Goal: Information Seeking & Learning: Find specific fact

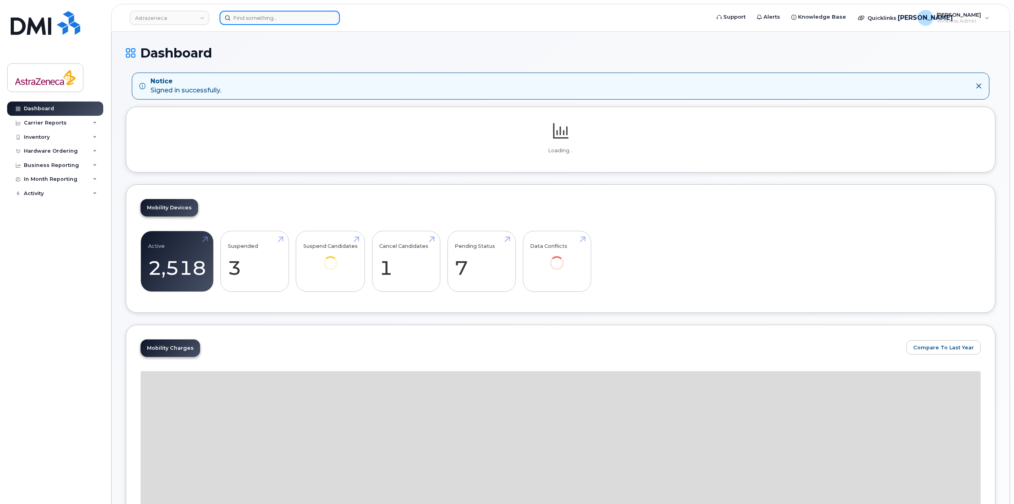
click at [308, 19] on input at bounding box center [279, 18] width 120 height 14
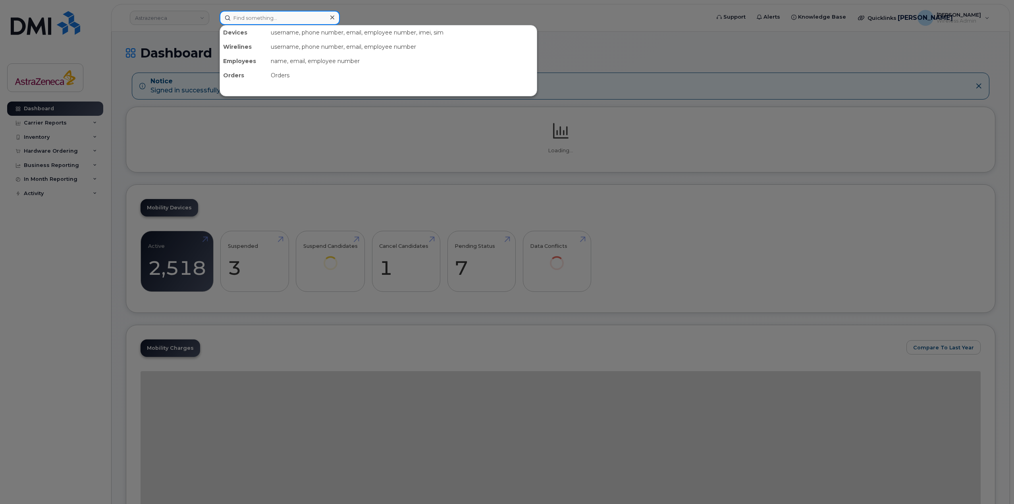
paste input "514-235-7330"
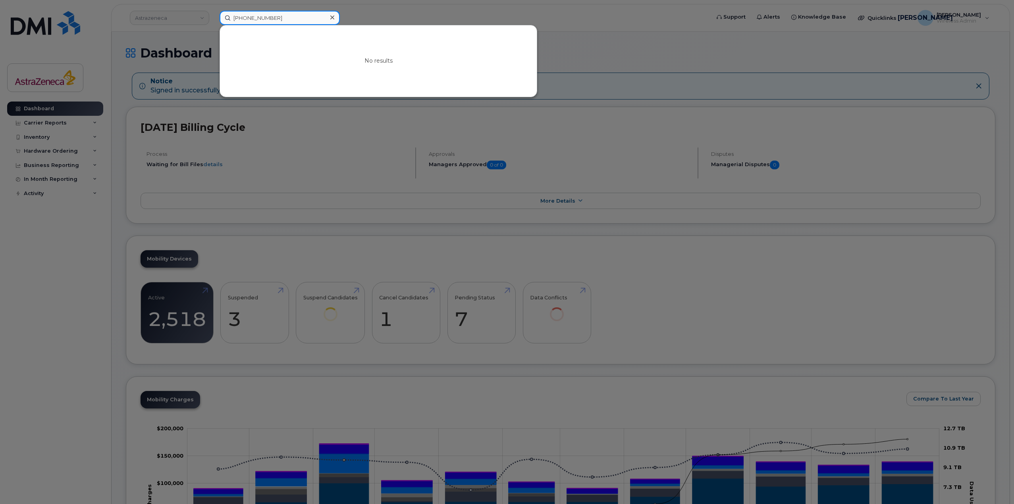
drag, startPoint x: 311, startPoint y: 19, endPoint x: 234, endPoint y: 23, distance: 76.7
click at [234, 23] on input "514-235-7330" at bounding box center [279, 18] width 120 height 14
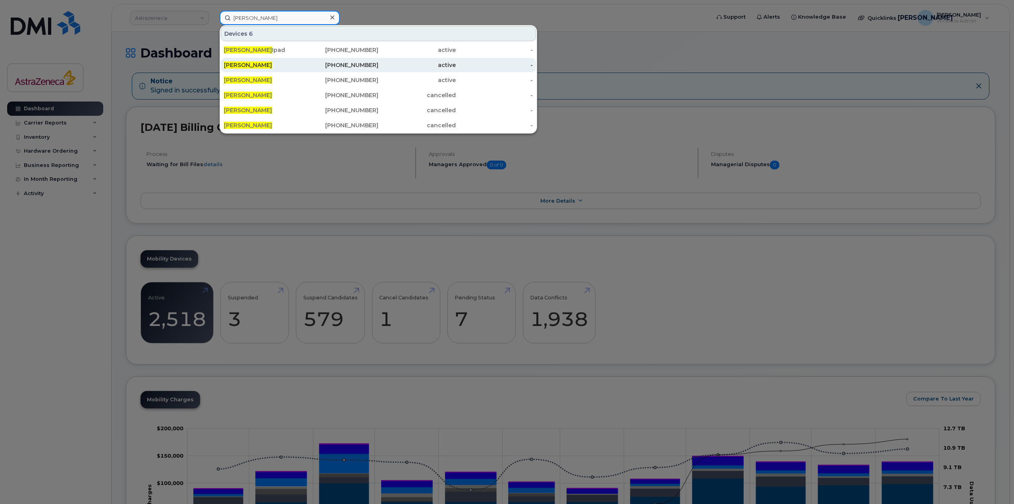
type input "nathalie bouchard"
click at [378, 69] on div "905-302-7798" at bounding box center [416, 65] width 77 height 14
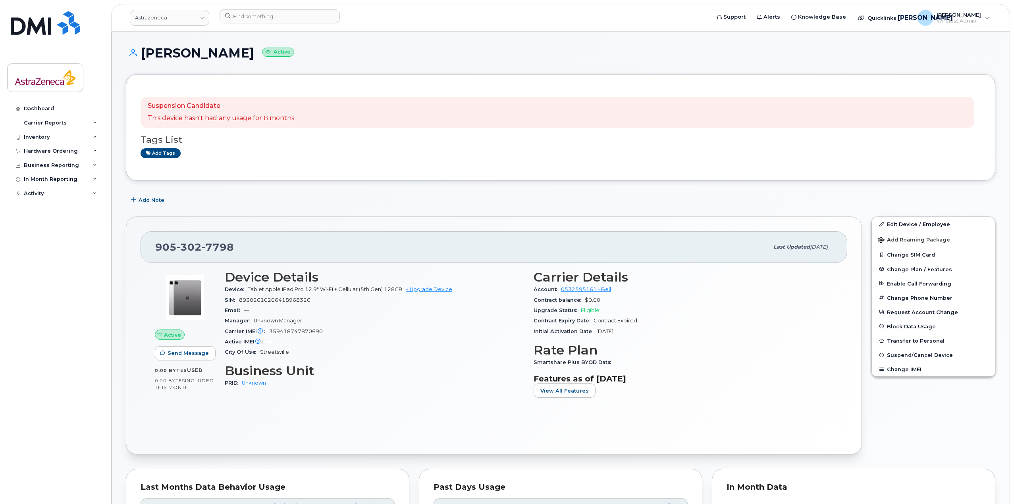
click at [315, 27] on header "Astrazeneca Support Alerts Knowledge Base Quicklinks Suspend / Cancel Device Ch…" at bounding box center [560, 18] width 899 height 28
click at [312, 19] on input at bounding box center [279, 16] width 120 height 14
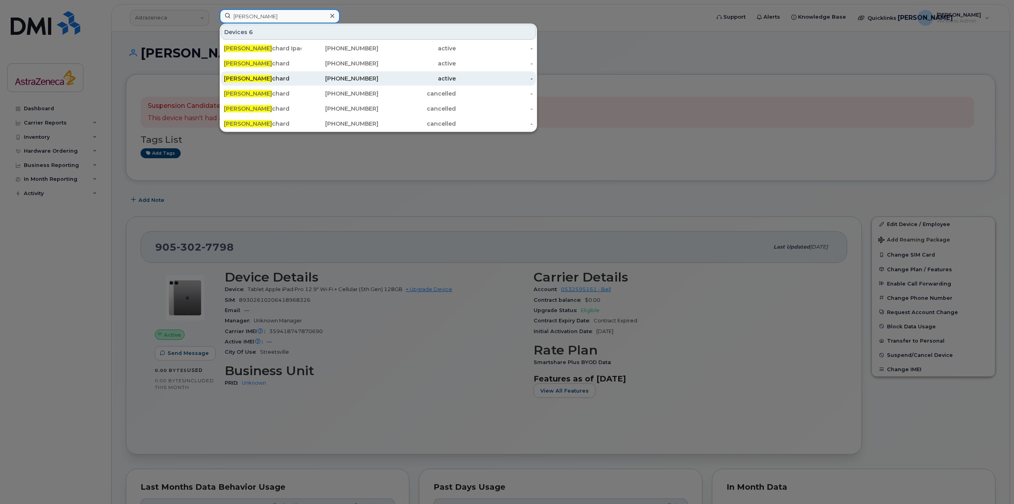
type input "[PERSON_NAME]"
click at [352, 78] on div "[PHONE_NUMBER]" at bounding box center [339, 79] width 77 height 8
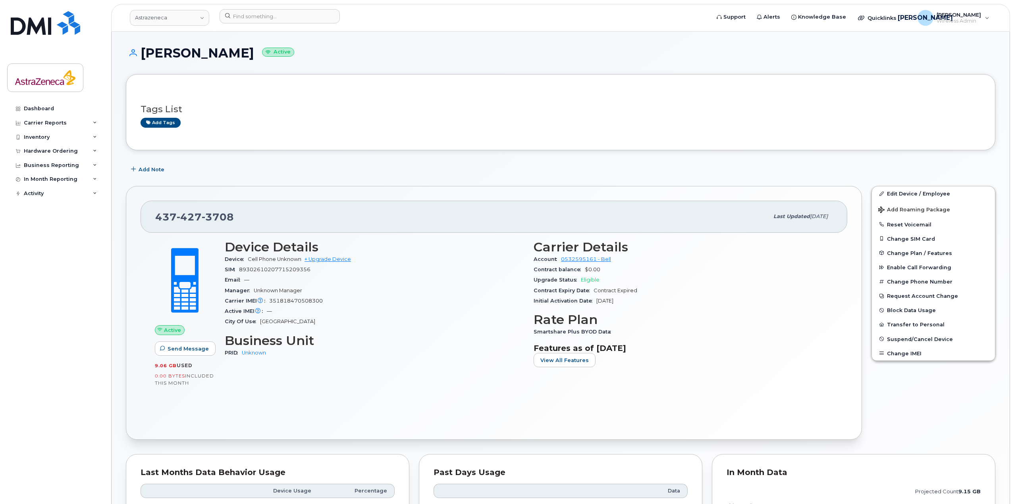
drag, startPoint x: 603, startPoint y: 298, endPoint x: 592, endPoint y: 299, distance: 10.7
click at [592, 299] on div "Initial Activation Date Aug 01, 2024" at bounding box center [682, 301] width 299 height 10
click at [613, 300] on span "[DATE]" at bounding box center [604, 301] width 17 height 6
drag, startPoint x: 663, startPoint y: 350, endPoint x: 489, endPoint y: 287, distance: 185.3
click at [489, 287] on div "Device Details Device Cell Phone Unknown + Upgrade Device SIM 89302610207715209…" at bounding box center [529, 307] width 618 height 144
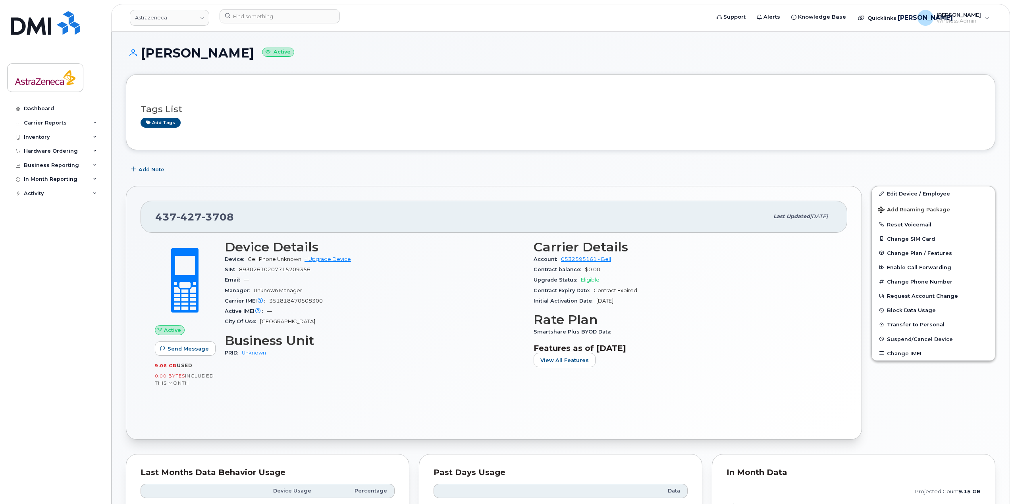
click at [495, 294] on div "Manager Unknown Manager" at bounding box center [374, 291] width 299 height 10
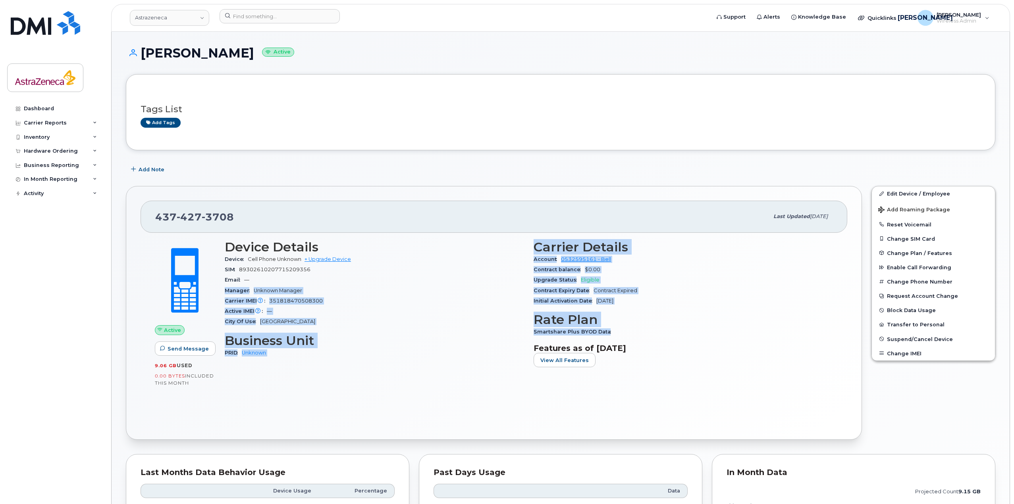
drag, startPoint x: 670, startPoint y: 335, endPoint x: 381, endPoint y: 281, distance: 294.4
click at [381, 281] on div "Device Details Device Cell Phone Unknown + Upgrade Device SIM 89302610207715209…" at bounding box center [529, 307] width 618 height 144
click at [381, 281] on div "Email —" at bounding box center [374, 280] width 299 height 10
drag, startPoint x: 214, startPoint y: 250, endPoint x: 690, endPoint y: 328, distance: 482.6
click at [690, 328] on div "Active Send Message 9.06 GB  used 0.00 Bytes  included this month Device Detail…" at bounding box center [493, 315] width 687 height 160
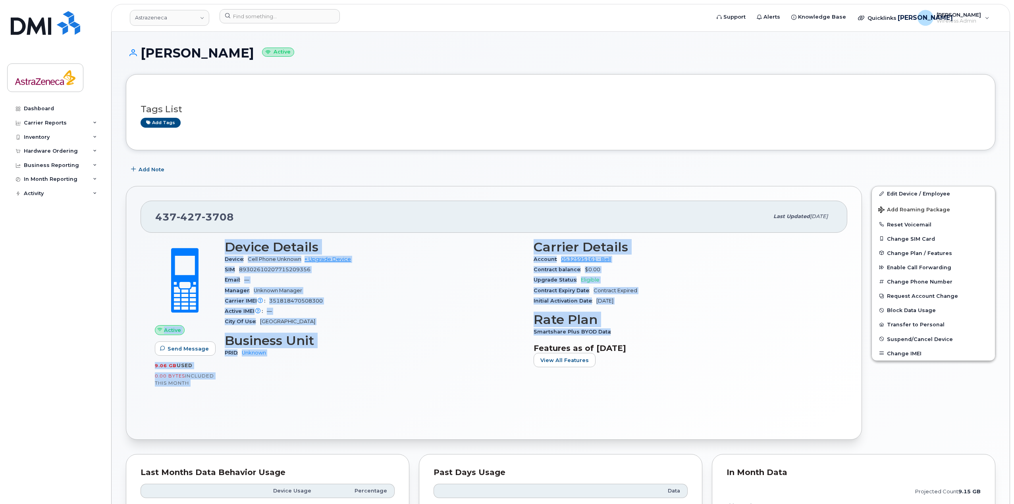
click at [690, 328] on div "Smartshare Plus BYOD Data" at bounding box center [682, 332] width 299 height 10
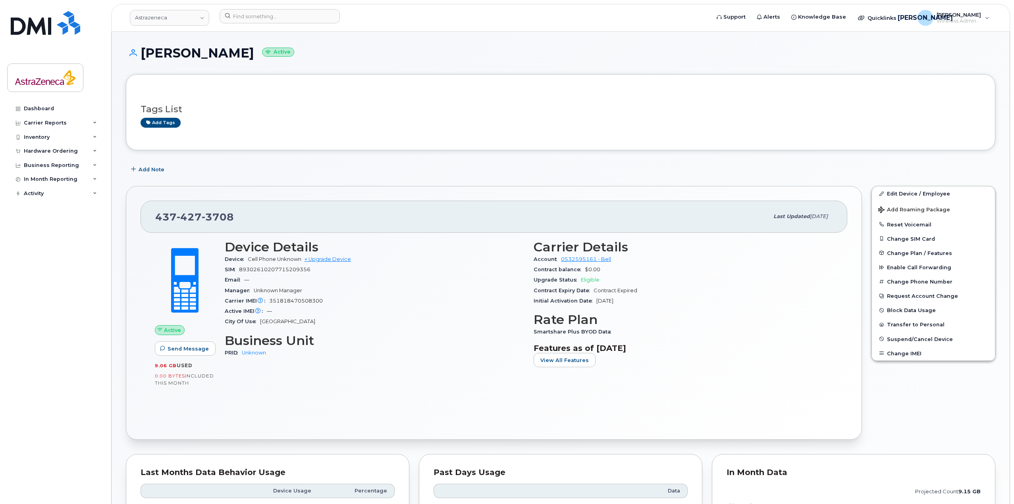
click at [810, 217] on span "Jul 01, 2025" at bounding box center [819, 217] width 18 height 6
click at [755, 252] on h3 "Carrier Details" at bounding box center [682, 247] width 299 height 14
drag, startPoint x: 624, startPoint y: 301, endPoint x: 598, endPoint y: 300, distance: 25.8
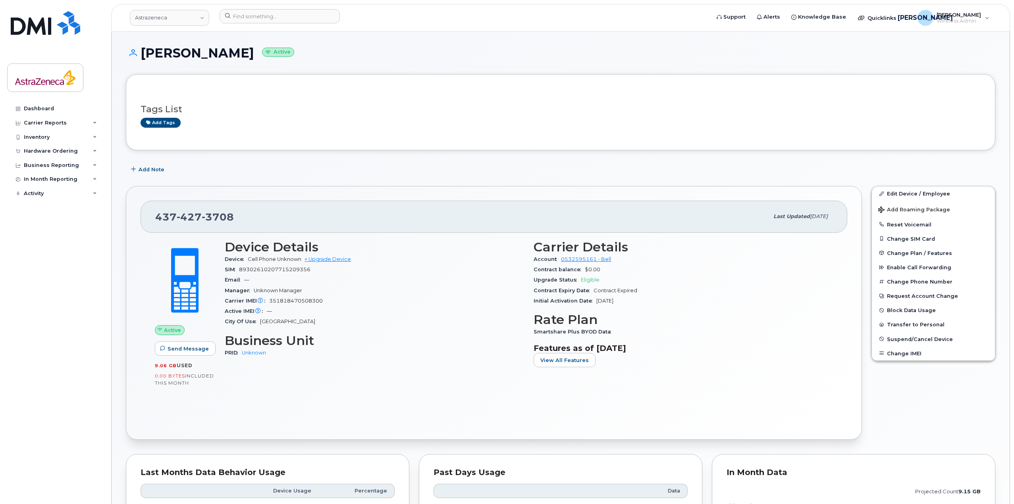
click at [597, 300] on div "Initial Activation Date Aug 01, 2024" at bounding box center [682, 301] width 299 height 10
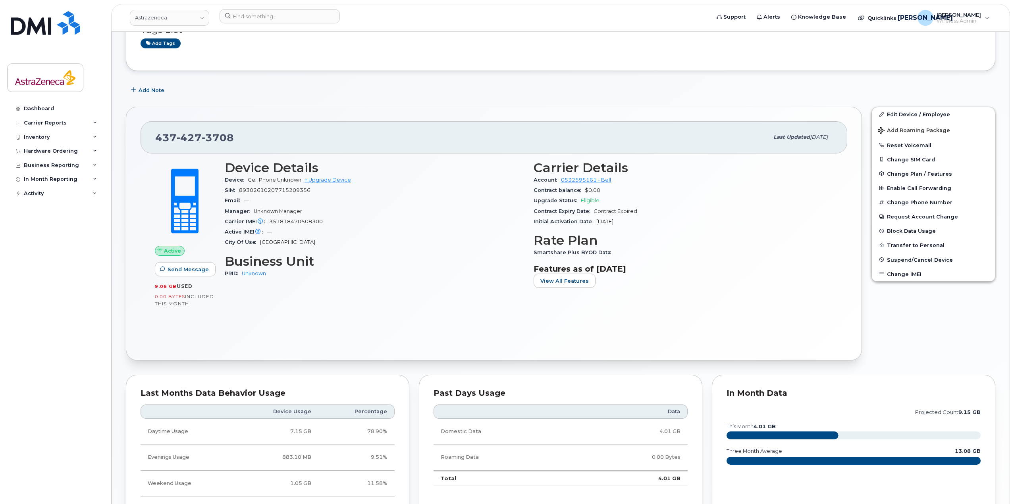
click at [158, 286] on span "9.06 GB" at bounding box center [166, 287] width 22 height 6
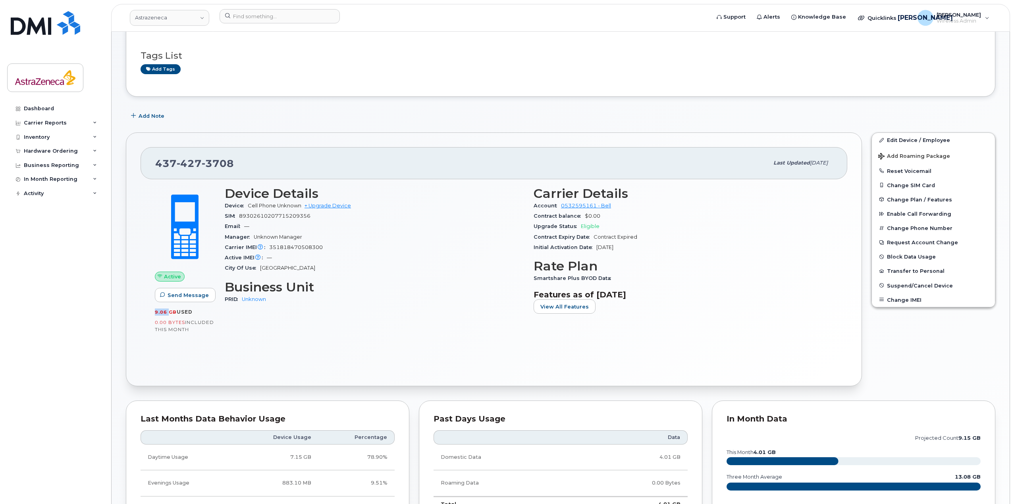
scroll to position [0, 0]
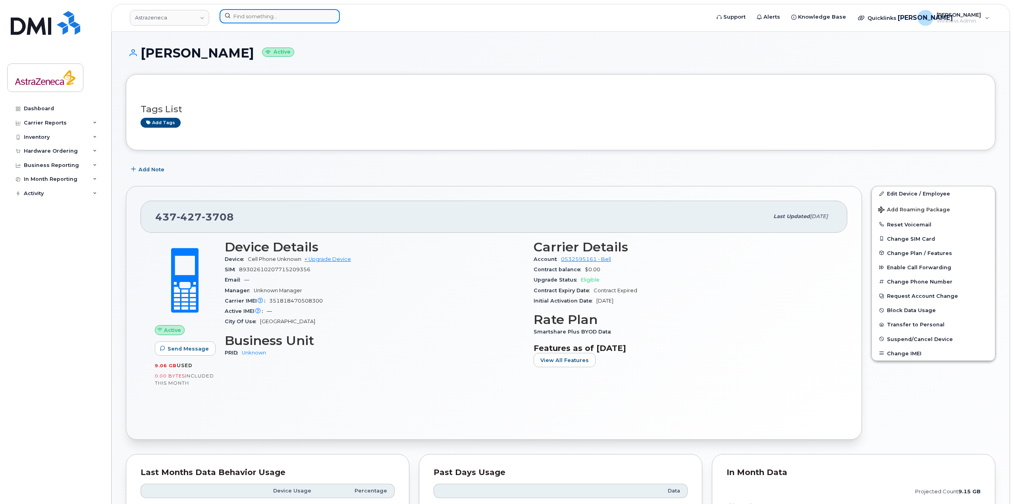
click at [311, 20] on input at bounding box center [279, 16] width 120 height 14
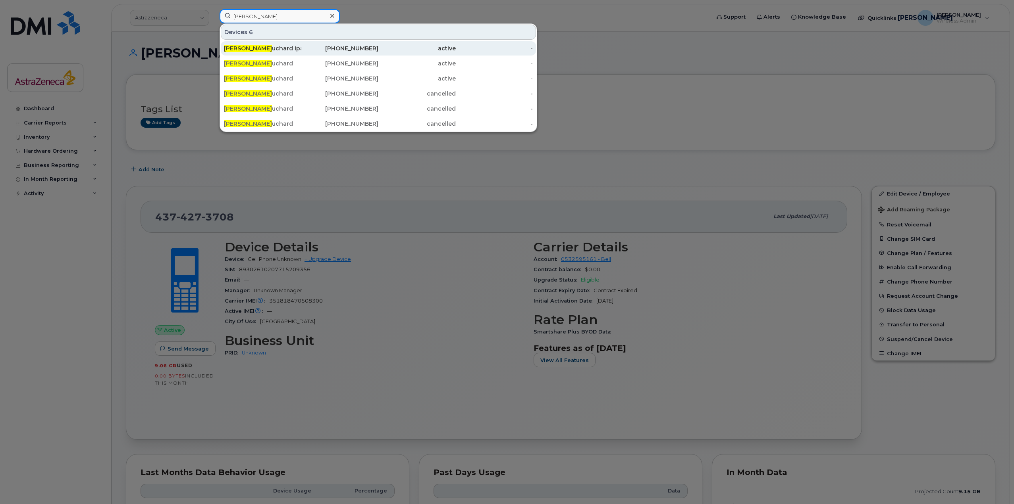
type input "nathalie bo"
click at [323, 49] on div "514-235-2854" at bounding box center [339, 48] width 77 height 8
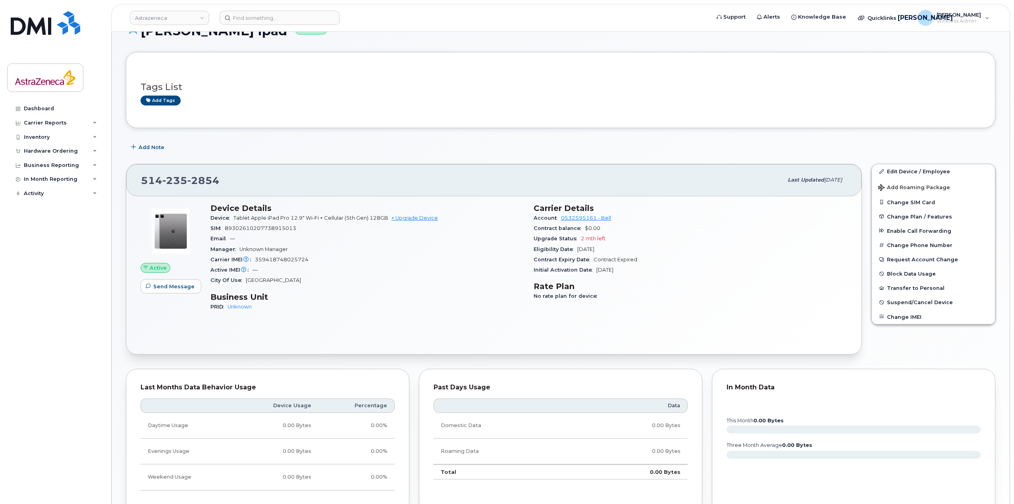
scroll to position [40, 0]
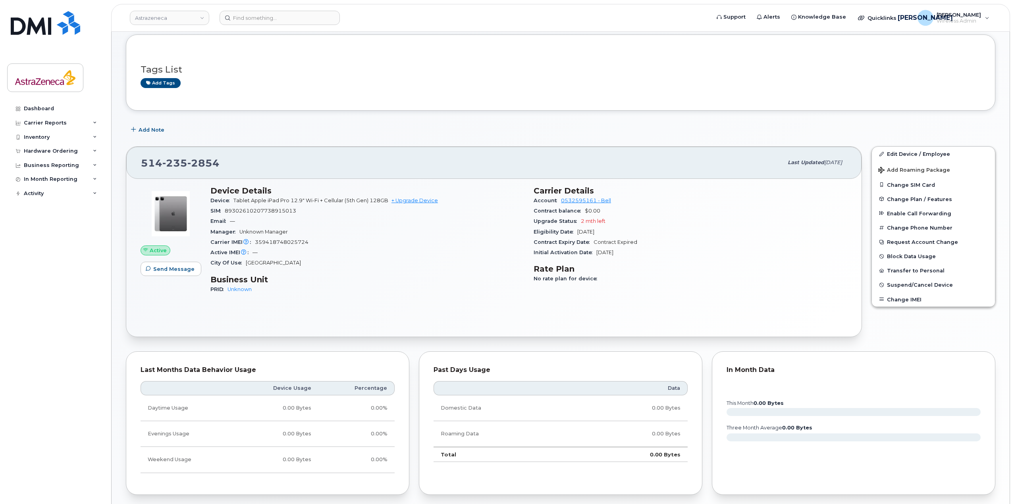
drag, startPoint x: 619, startPoint y: 236, endPoint x: 579, endPoint y: 231, distance: 39.5
click at [580, 231] on div "Eligibility Date Nov 14, 2025" at bounding box center [690, 232] width 314 height 10
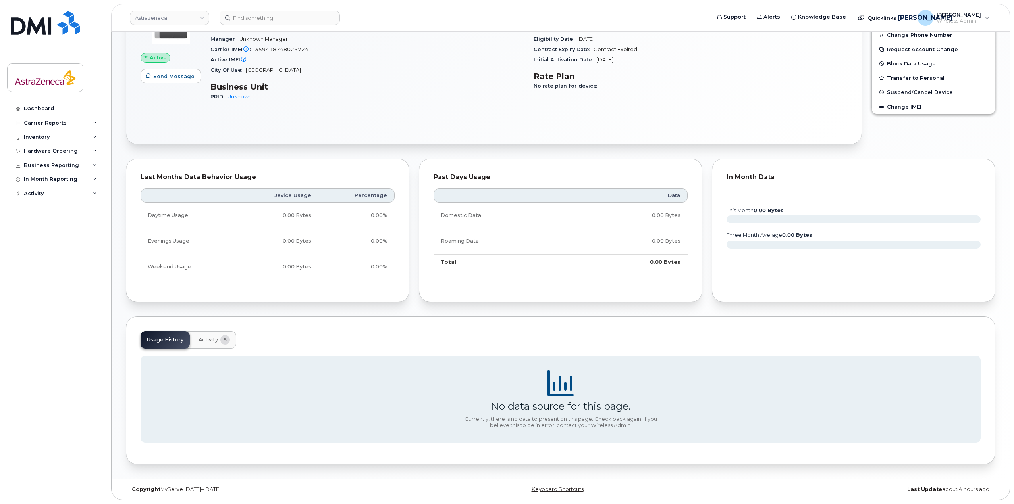
scroll to position [0, 0]
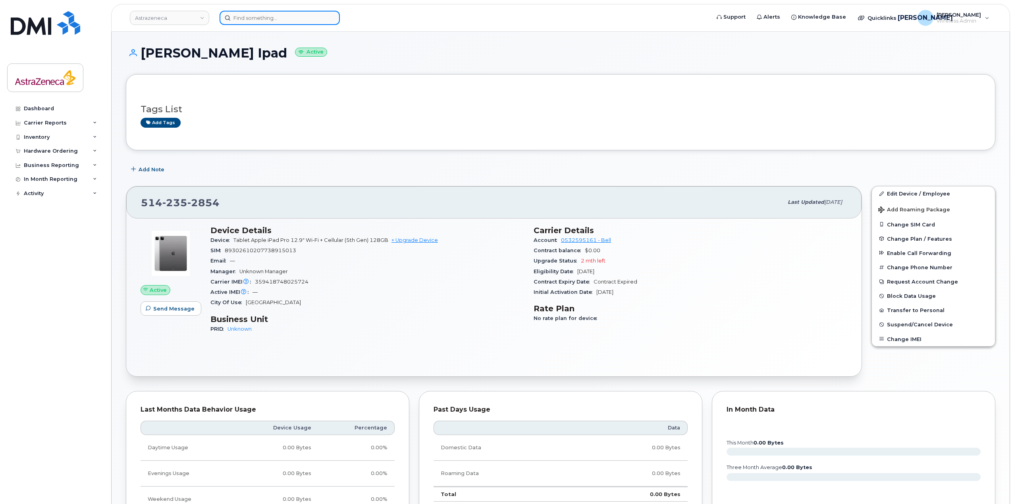
click at [269, 20] on input at bounding box center [279, 18] width 120 height 14
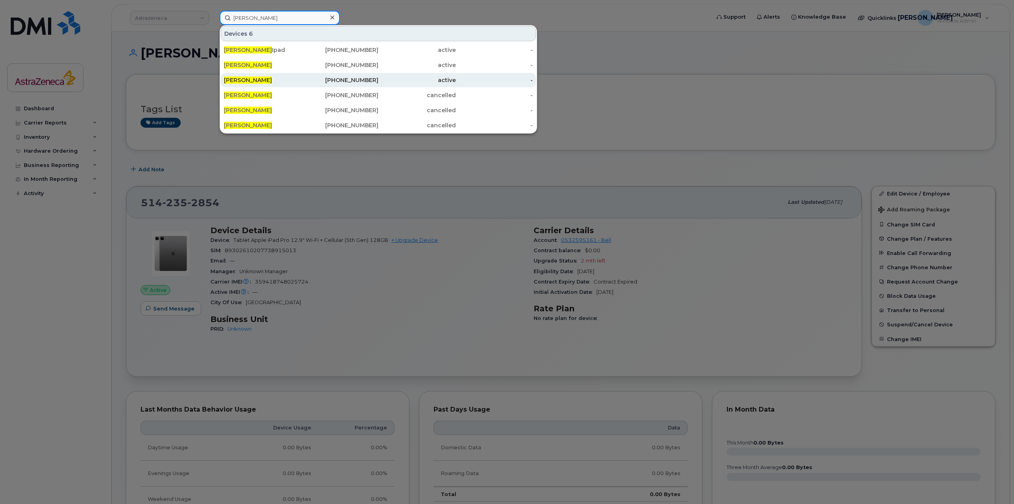
type input "[PERSON_NAME]"
click at [363, 83] on div "[PHONE_NUMBER]" at bounding box center [339, 80] width 77 height 8
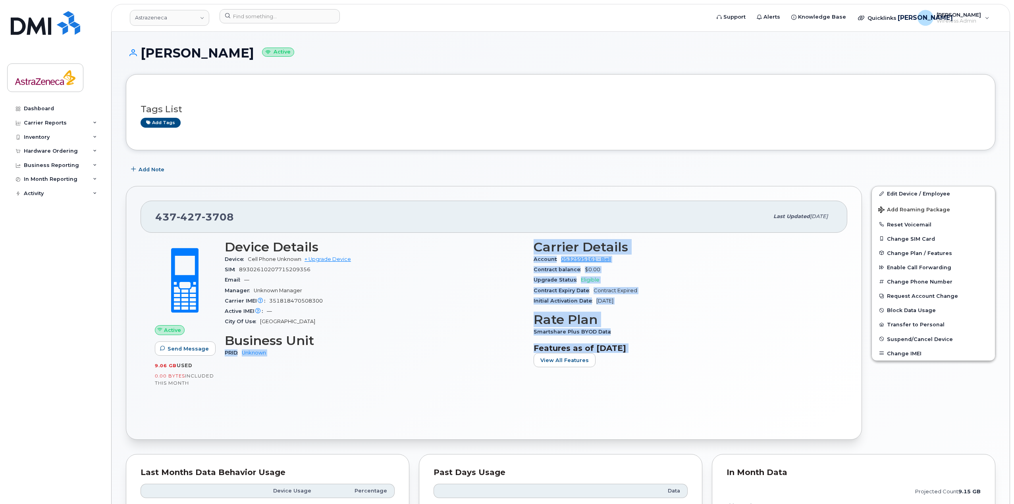
drag, startPoint x: 651, startPoint y: 354, endPoint x: 485, endPoint y: 341, distance: 167.2
click at [485, 342] on div "Device Details Device Cell Phone Unknown + Upgrade Device SIM 89302610207715209…" at bounding box center [529, 307] width 618 height 144
click at [496, 335] on h3 "Business Unit" at bounding box center [374, 341] width 299 height 14
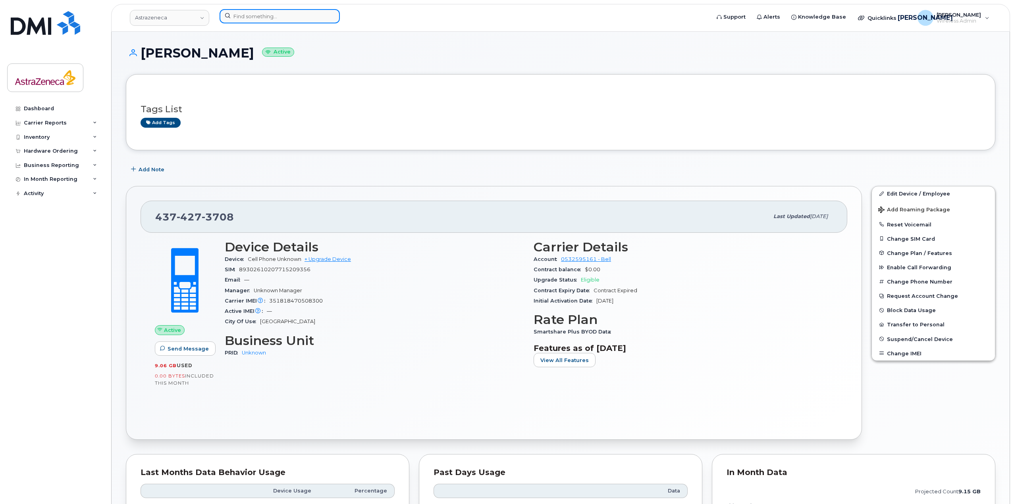
click at [258, 19] on input at bounding box center [279, 16] width 120 height 14
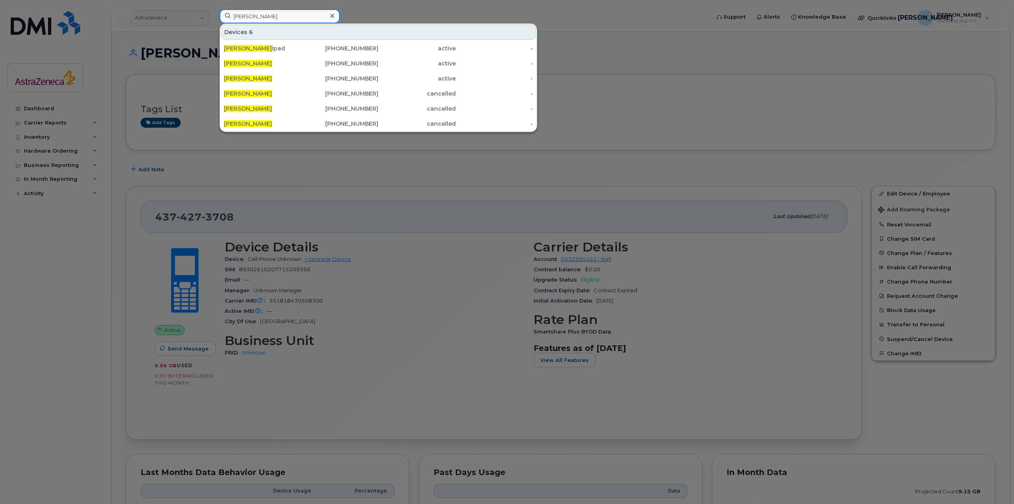
drag, startPoint x: 288, startPoint y: 15, endPoint x: 205, endPoint y: 16, distance: 82.5
click at [213, 16] on div "nathalie bouchard Devices 6 Nathalie Bouchard Ipad 514-235-2854 active - Nathal…" at bounding box center [462, 17] width 498 height 17
type input "[PERSON_NAME]"
click at [321, 76] on div "437-427-3708" at bounding box center [339, 79] width 77 height 8
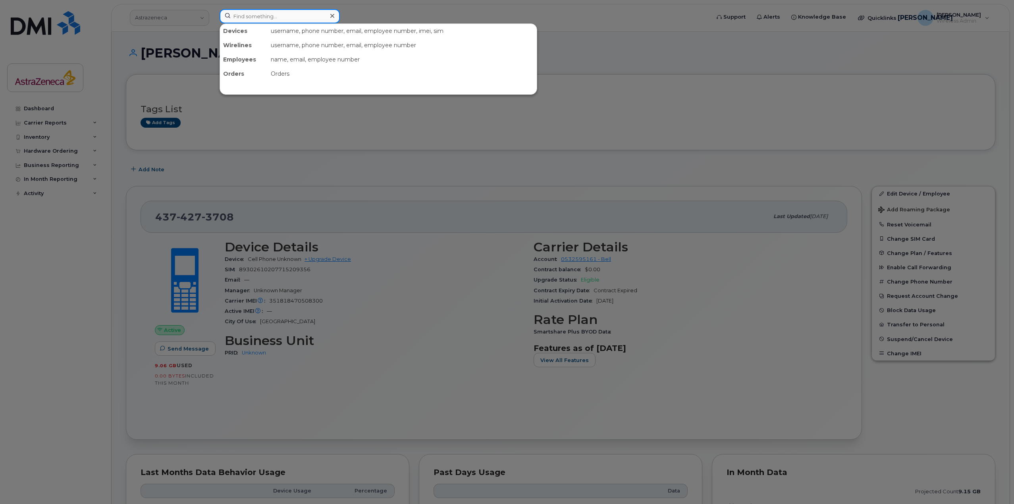
click at [292, 17] on input at bounding box center [279, 16] width 120 height 14
paste input "[PERSON_NAME]"
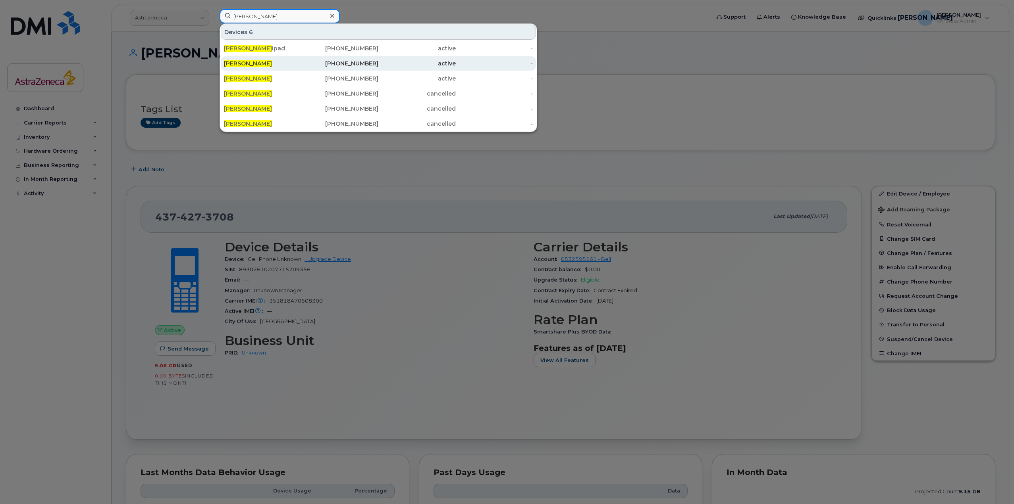
type input "[PERSON_NAME]"
click at [278, 60] on div "[PERSON_NAME]" at bounding box center [262, 64] width 77 height 8
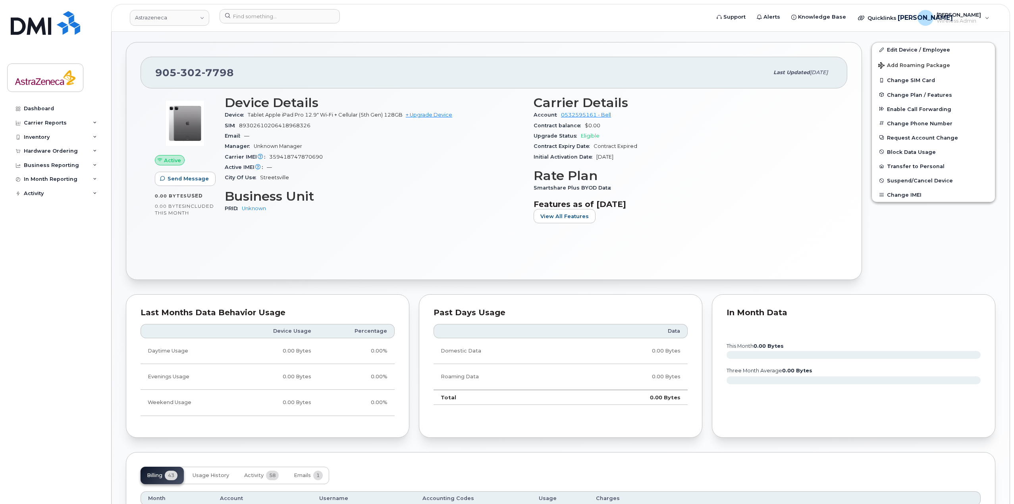
scroll to position [30, 0]
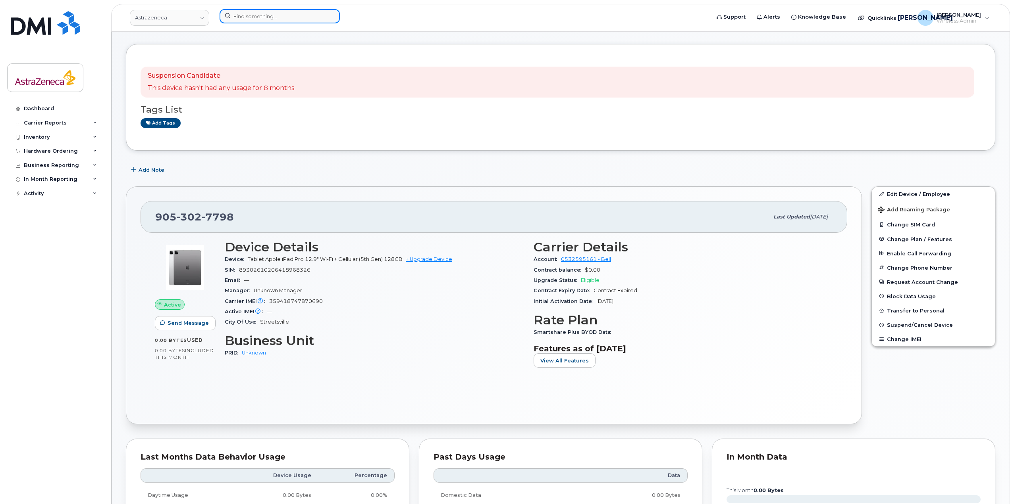
click at [253, 10] on input at bounding box center [279, 16] width 120 height 14
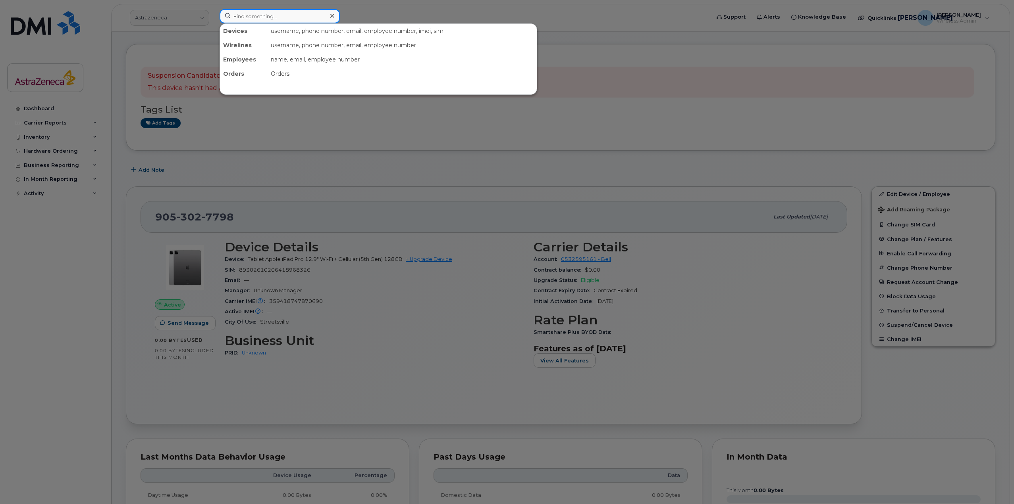
paste input "[PERSON_NAME]"
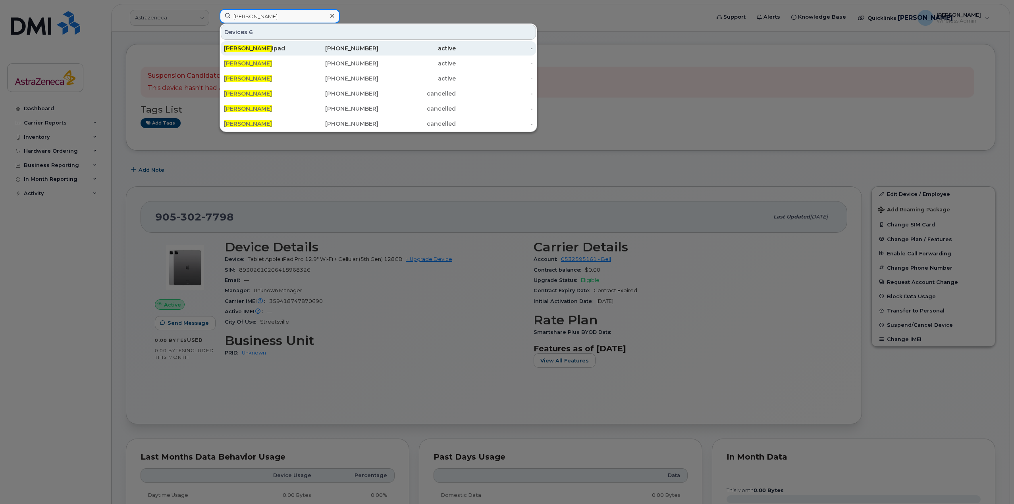
type input "[PERSON_NAME]"
click at [301, 52] on div "[PERSON_NAME] Ipad" at bounding box center [339, 48] width 77 height 14
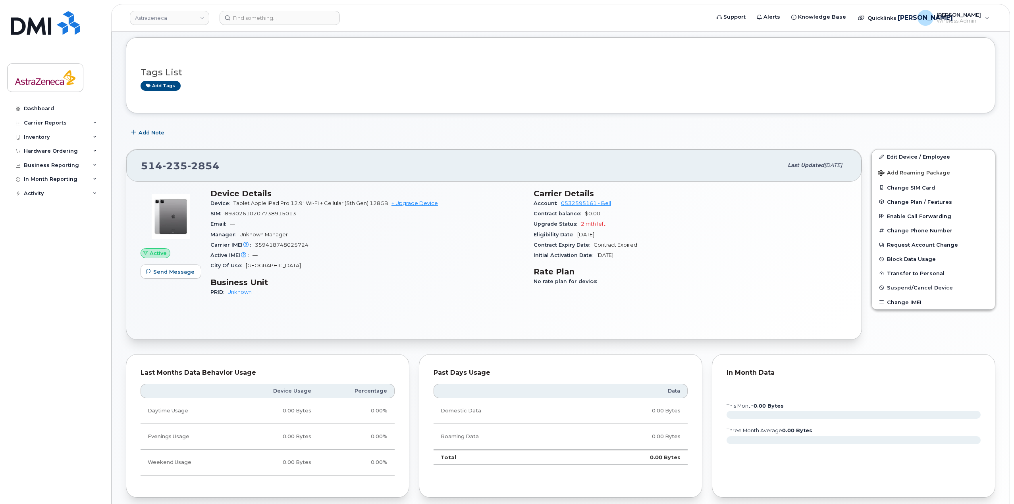
scroll to position [34, 0]
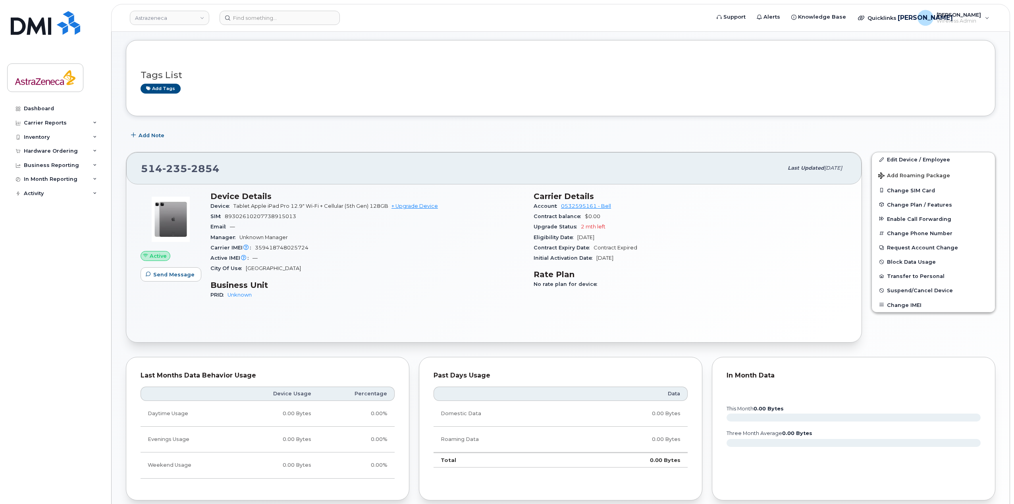
click at [294, 253] on div "Active IMEI Active IMEI is refreshed daily with a delay of up to 48 hours follo…" at bounding box center [367, 258] width 314 height 10
click at [280, 251] on div "Carrier IMEI Carrier IMEI is reported during the last billing cycle or change o…" at bounding box center [367, 248] width 314 height 10
click at [279, 251] on div "Carrier IMEI Carrier IMEI is reported during the last billing cycle or change o…" at bounding box center [367, 248] width 314 height 10
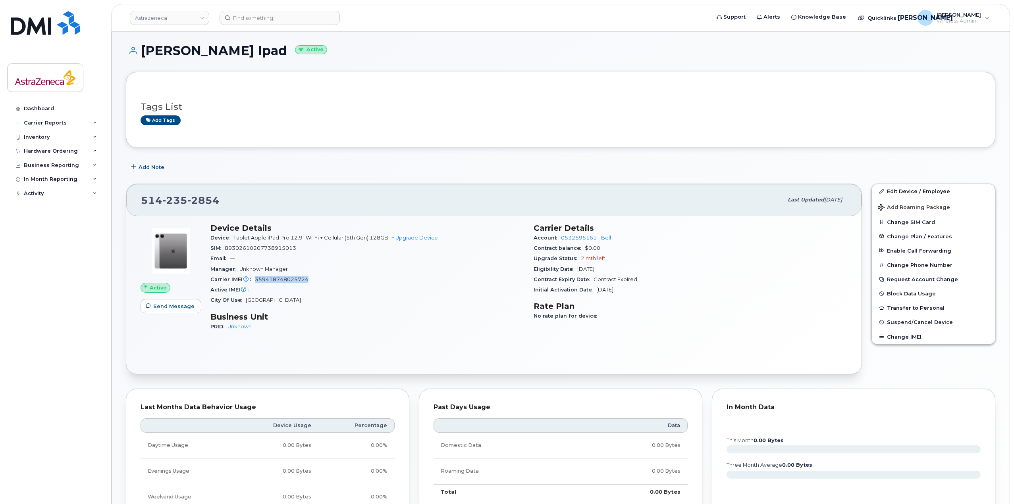
scroll to position [0, 0]
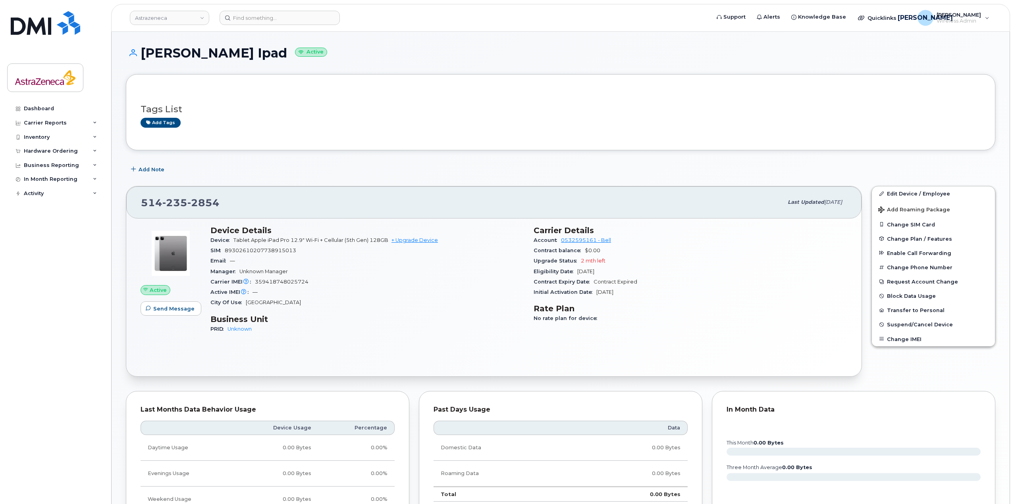
click at [257, 255] on div "SIM 89302610207738915013" at bounding box center [367, 251] width 314 height 10
click at [257, 254] on div "SIM 89302610207738915013" at bounding box center [367, 251] width 314 height 10
click at [299, 308] on div "Device Details Device Tablet Apple iPad Pro 12.9" Wi-Fi + Cellular (5th Gen) 12…" at bounding box center [367, 283] width 323 height 125
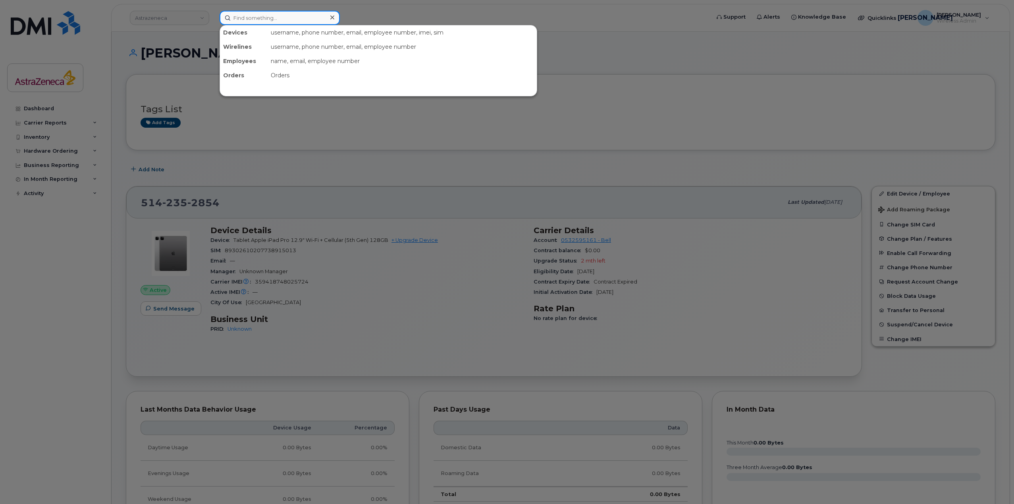
click at [269, 24] on input at bounding box center [279, 18] width 120 height 14
paste input "514-235-7330"
click at [244, 16] on input "514-235-7330" at bounding box center [279, 18] width 120 height 14
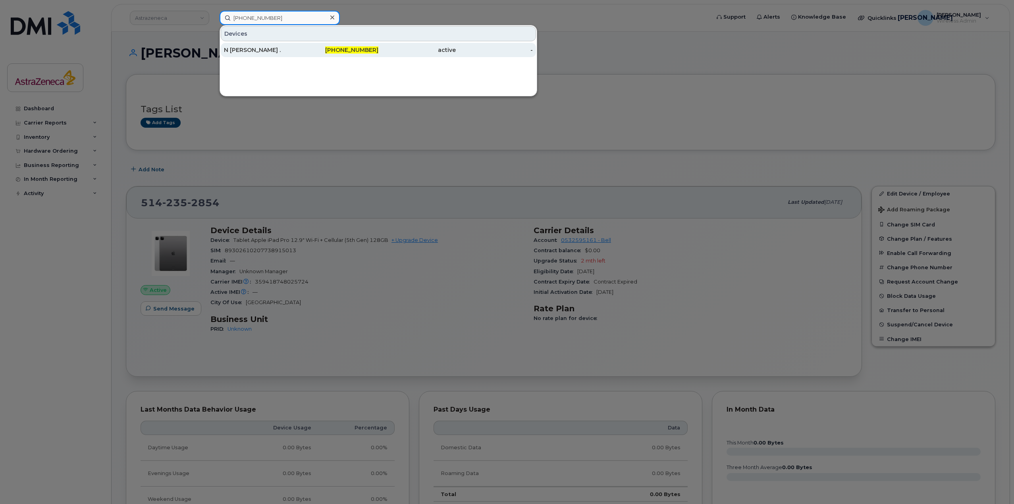
type input "514-235-7330"
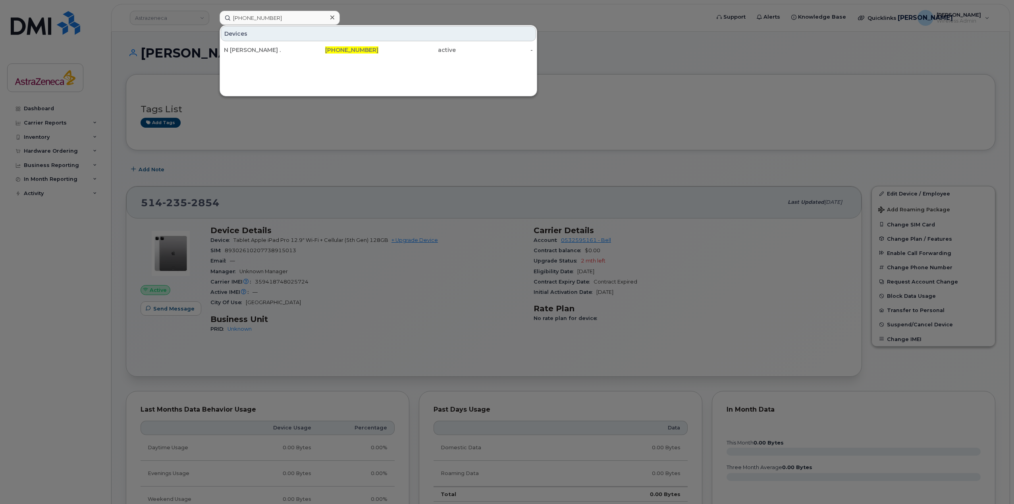
drag, startPoint x: 269, startPoint y: 52, endPoint x: 289, endPoint y: 83, distance: 37.3
click at [269, 52] on div "N [PERSON_NAME] ." at bounding box center [262, 50] width 77 height 8
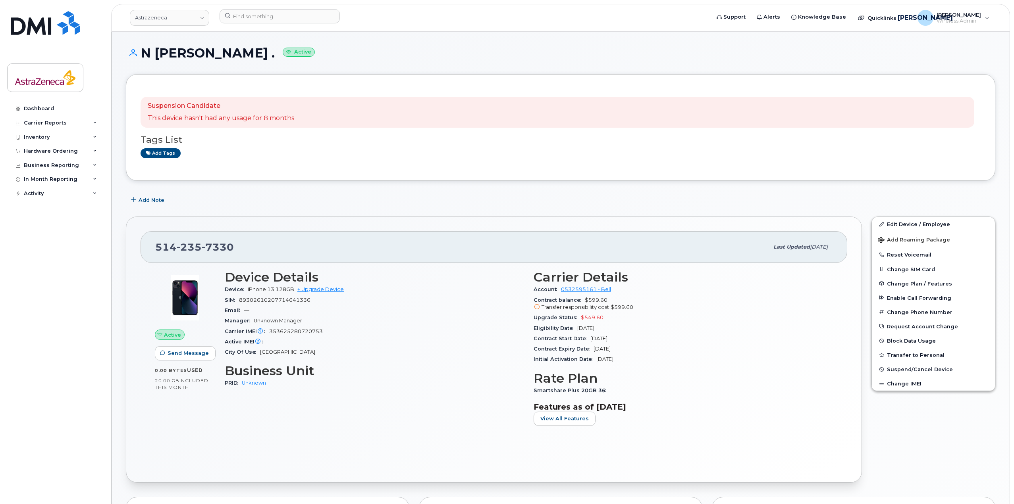
scroll to position [40, 0]
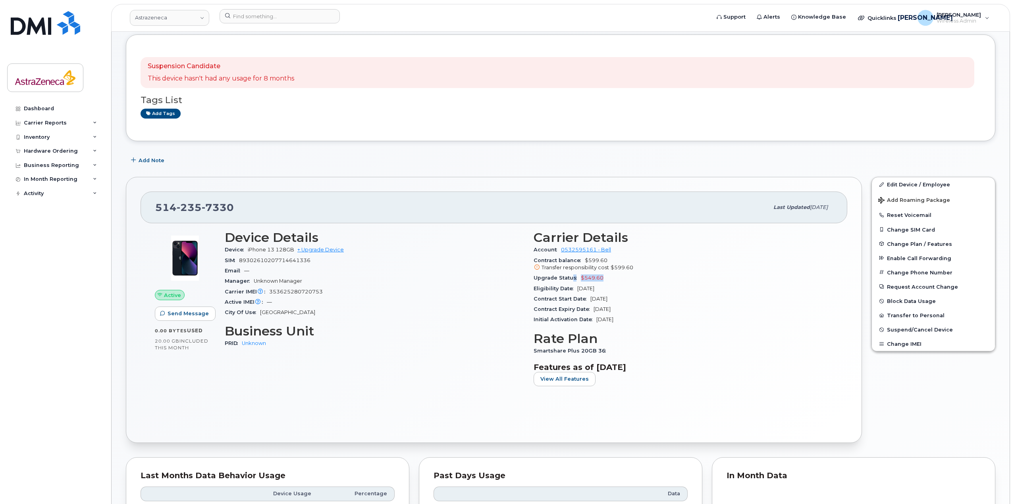
drag, startPoint x: 601, startPoint y: 279, endPoint x: 571, endPoint y: 277, distance: 29.4
click at [571, 277] on div "Upgrade Status $549.60" at bounding box center [682, 278] width 299 height 10
click at [571, 277] on span "Upgrade Status" at bounding box center [556, 278] width 47 height 6
drag, startPoint x: 393, startPoint y: 412, endPoint x: 380, endPoint y: 394, distance: 22.2
click at [393, 412] on div "Active Send Message 0.00 Bytes  used 20.00 GB  included this month Device Detai…" at bounding box center [493, 325] width 706 height 205
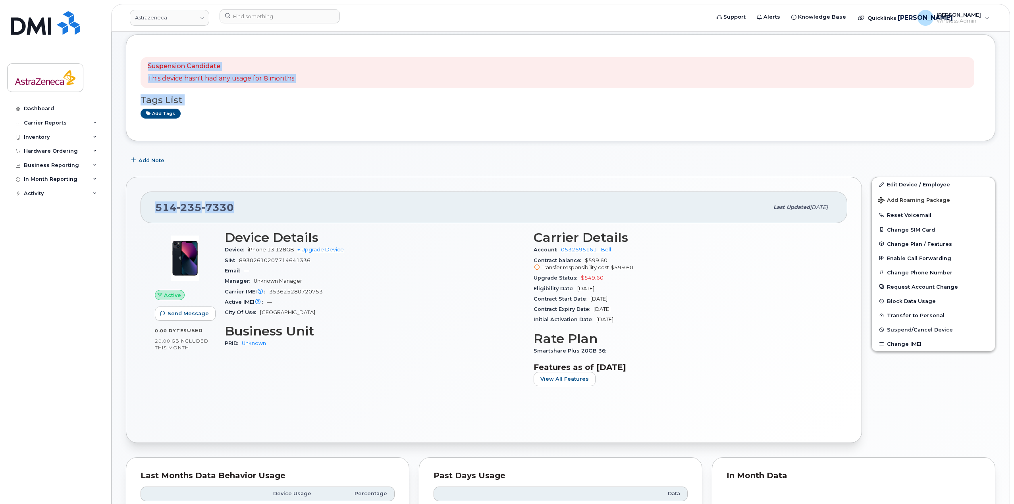
drag, startPoint x: 77, startPoint y: 205, endPoint x: 285, endPoint y: 217, distance: 208.3
click at [111, 204] on div "Astrazeneca Support Alerts Knowledge Base Quicklinks Suspend / Cancel Device Ch…" at bounding box center [560, 485] width 899 height 987
click at [281, 215] on div "[PHONE_NUMBER]" at bounding box center [461, 207] width 613 height 17
drag, startPoint x: 234, startPoint y: 209, endPoint x: 148, endPoint y: 207, distance: 85.7
click at [148, 207] on div "[PHONE_NUMBER] Last updated [DATE]" at bounding box center [493, 208] width 706 height 32
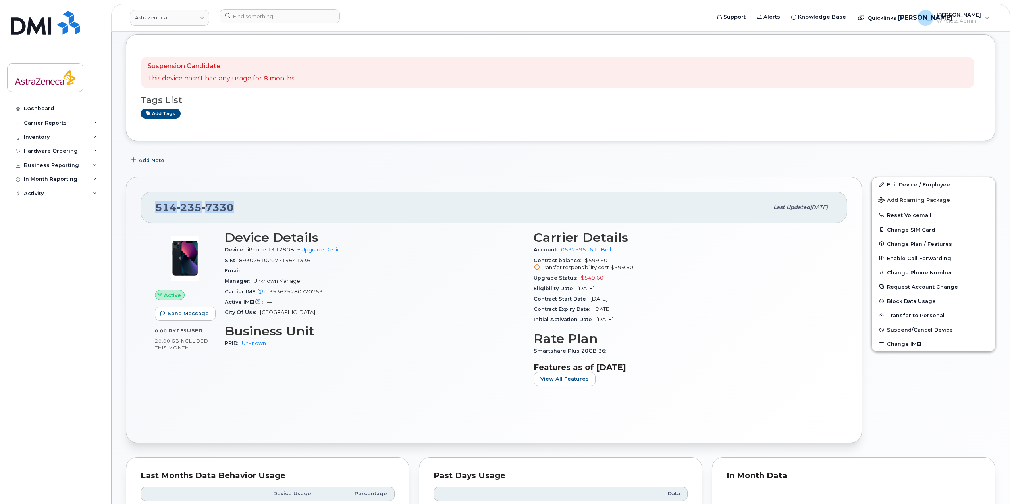
copy span "[PHONE_NUMBER]"
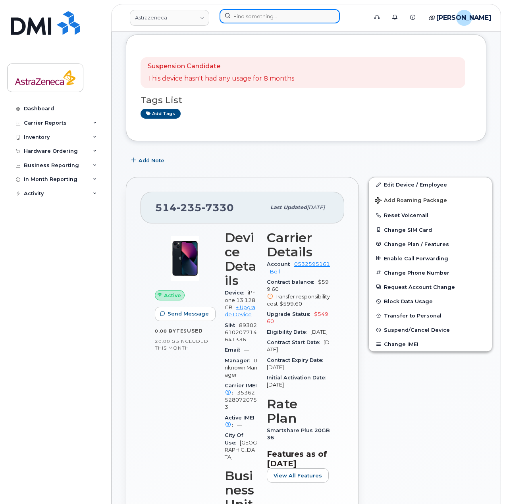
click at [262, 15] on input at bounding box center [279, 16] width 120 height 14
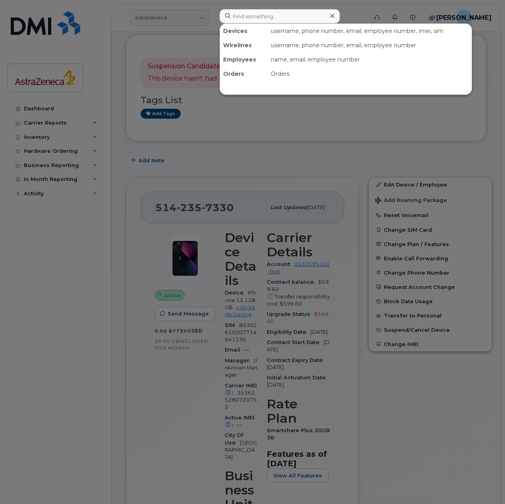
click at [264, 180] on div at bounding box center [252, 252] width 505 height 504
